Goal: Find specific page/section: Find specific page/section

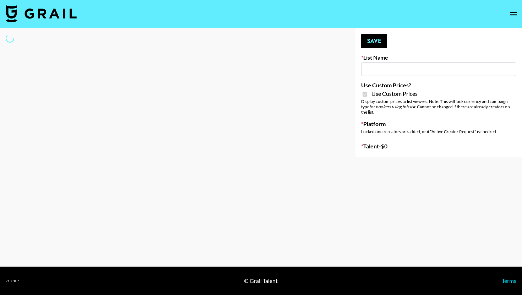
type input "Hetras"
checkbox input "true"
select select "Brand"
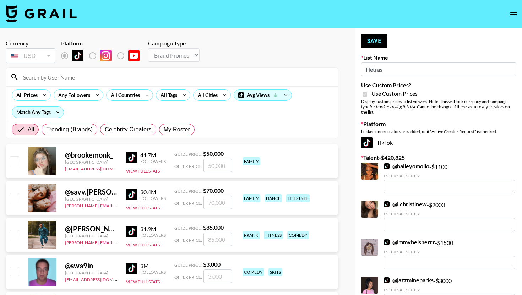
click at [102, 74] on input at bounding box center [176, 76] width 315 height 11
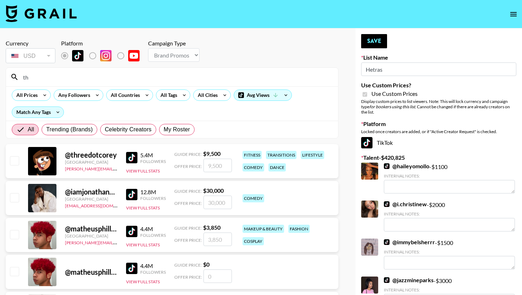
type input "t"
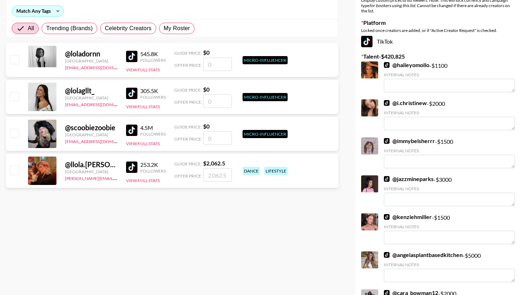
scroll to position [102, 0]
type input "[PERSON_NAME]"
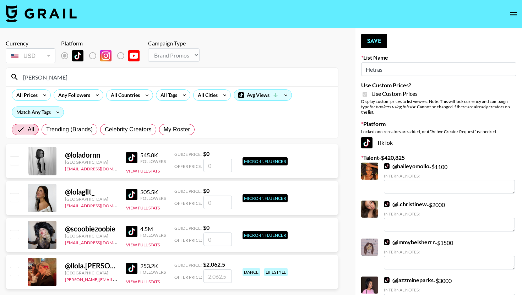
click at [44, 11] on img at bounding box center [41, 13] width 71 height 17
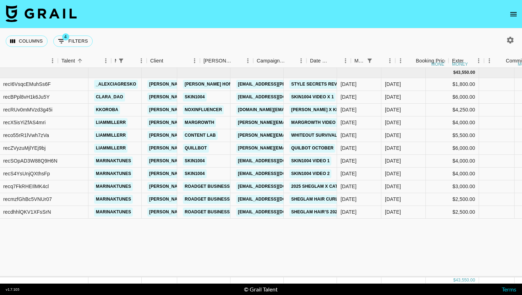
scroll to position [0, 100]
